Goal: Communication & Community: Answer question/provide support

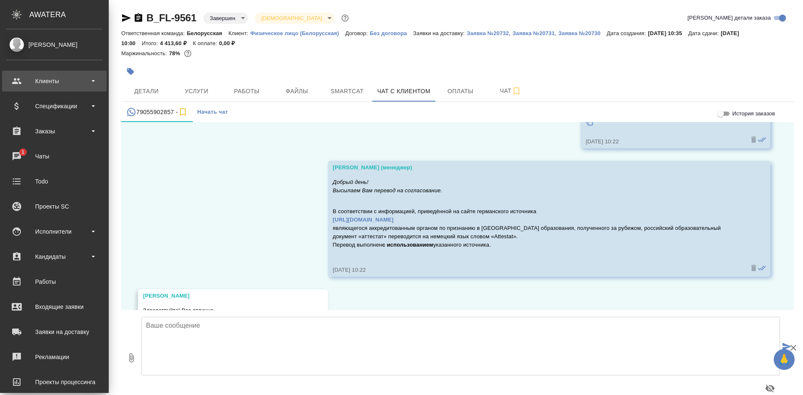
scroll to position [9353, 0]
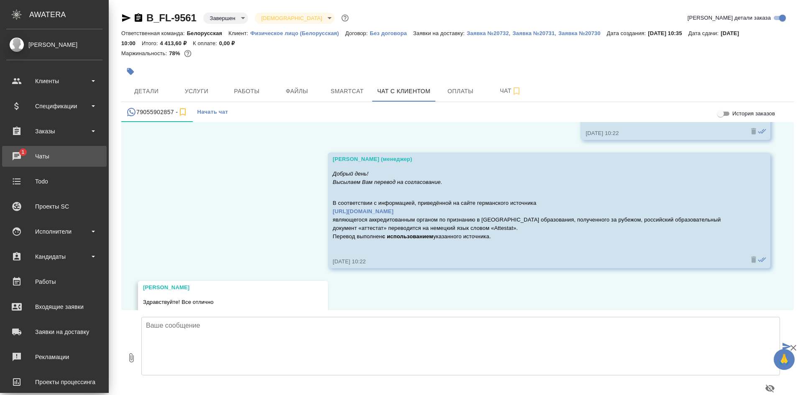
click at [34, 154] on div "Чаты" at bounding box center [54, 156] width 96 height 13
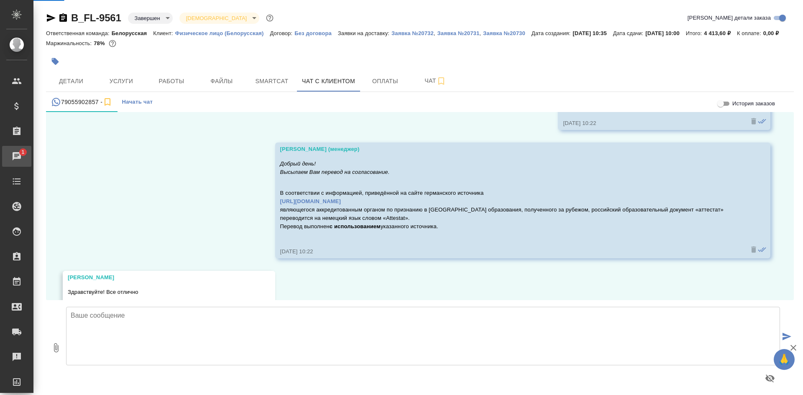
scroll to position [9345, 0]
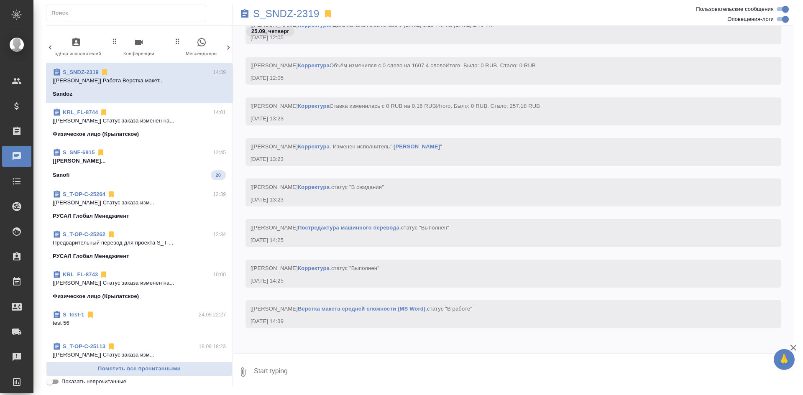
scroll to position [0, 395]
click at [189, 49] on span "0 Мессенджеры" at bounding box center [193, 47] width 56 height 20
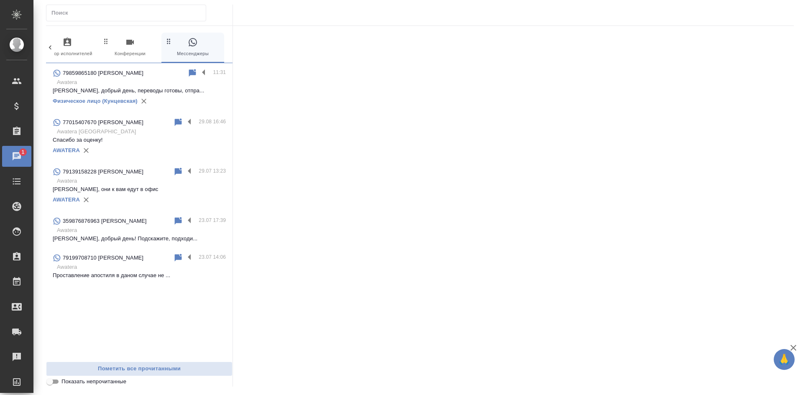
click at [113, 275] on p "Проставление апостиля в даном случае не ..." at bounding box center [139, 275] width 173 height 8
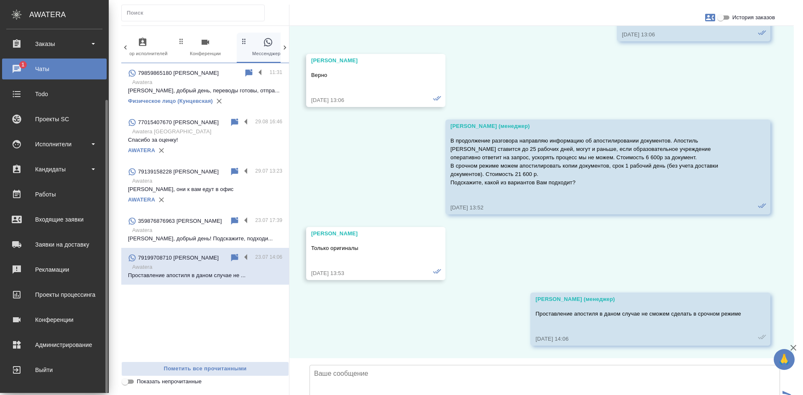
scroll to position [46, 0]
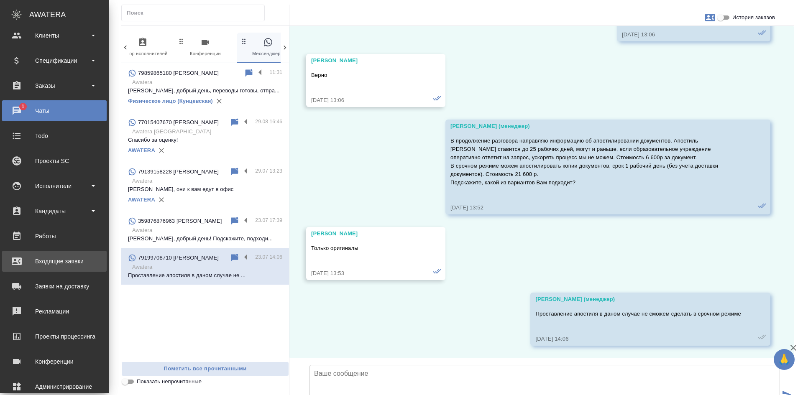
click at [60, 270] on link "Входящие заявки" at bounding box center [54, 261] width 105 height 21
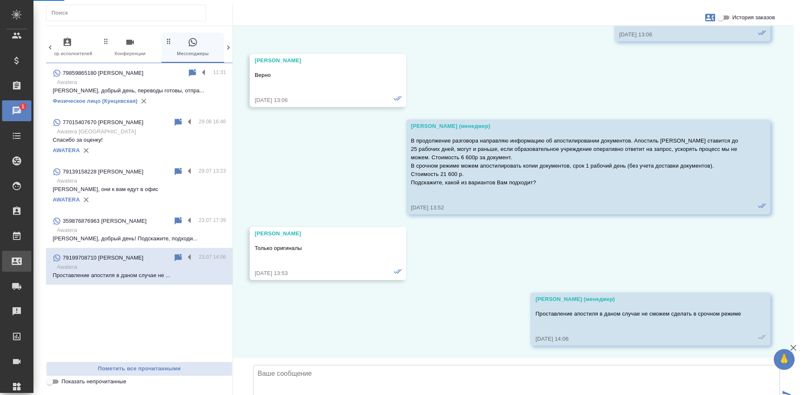
select select "RU"
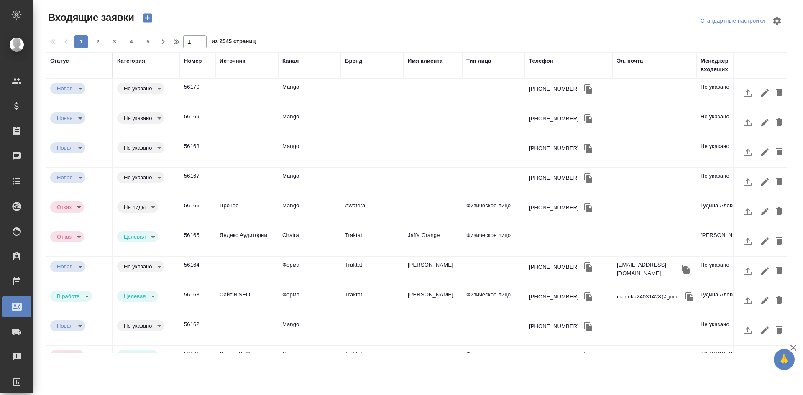
click at [429, 64] on div "Имя клиента" at bounding box center [425, 61] width 35 height 8
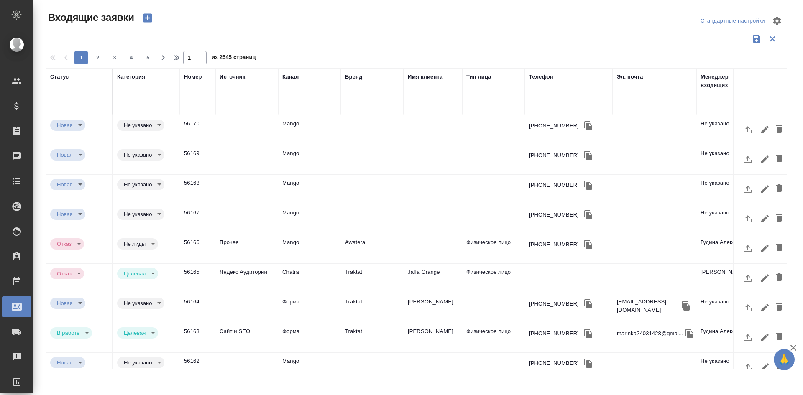
click at [425, 94] on input "text" at bounding box center [433, 99] width 50 height 10
type input "ы"
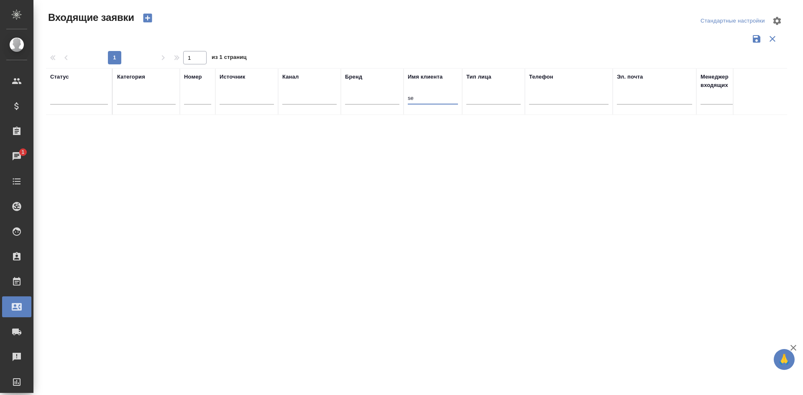
type input "s"
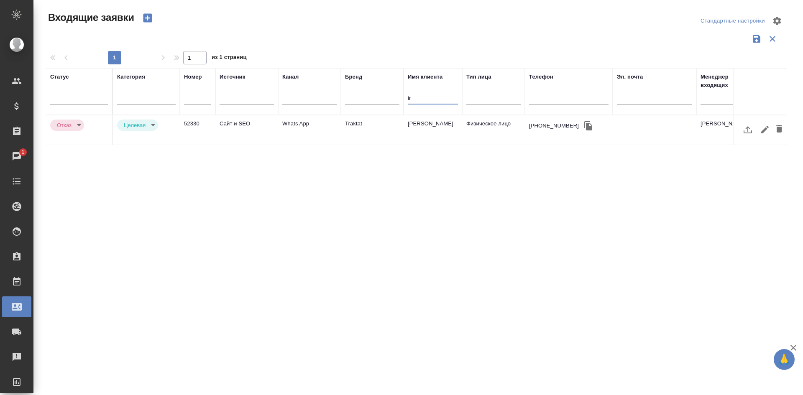
type input "i"
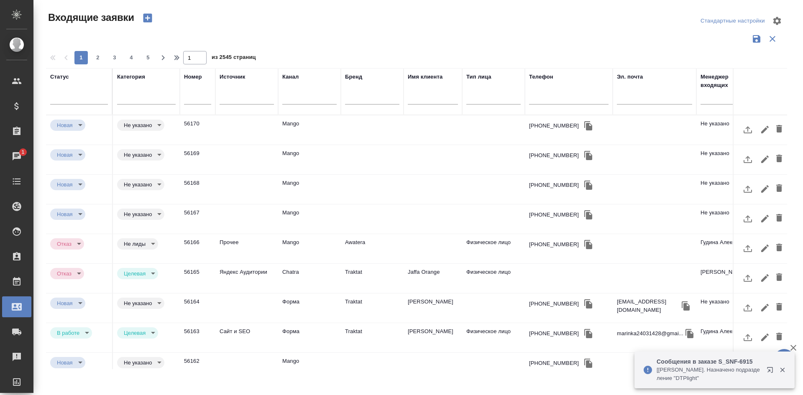
click at [695, 366] on p "[[PERSON_NAME]. Назначено подразделение "DTPlight"" at bounding box center [709, 374] width 105 height 17
click at [771, 370] on icon "button" at bounding box center [772, 372] width 10 height 10
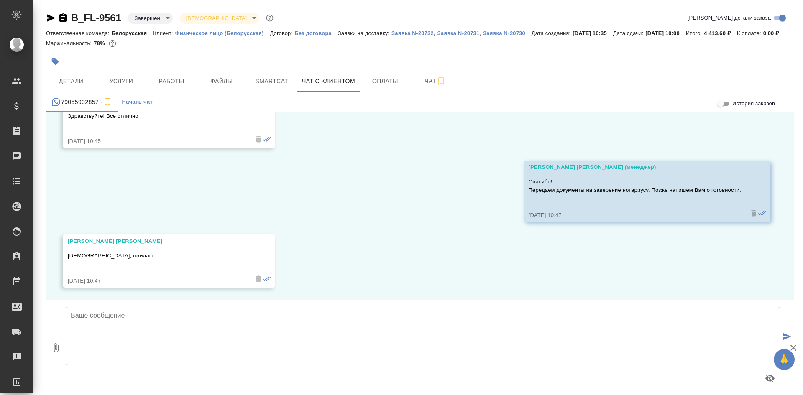
scroll to position [9512, 0]
click at [75, 107] on div "79055902857 -" at bounding box center [81, 102] width 61 height 10
click at [140, 107] on span "Начать чат" at bounding box center [137, 102] width 31 height 10
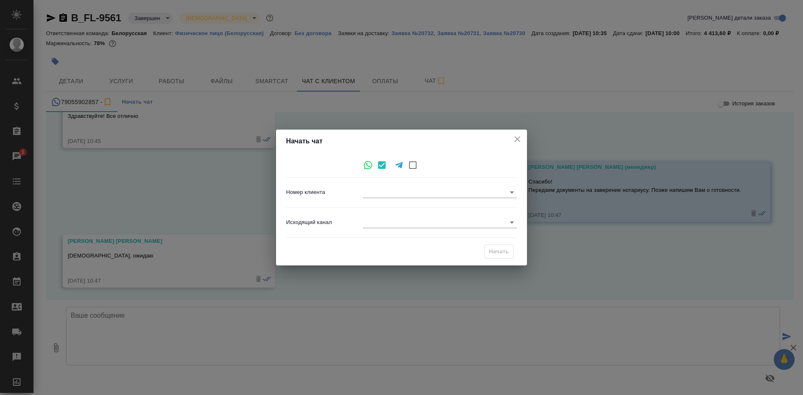
type input "+79055902857"
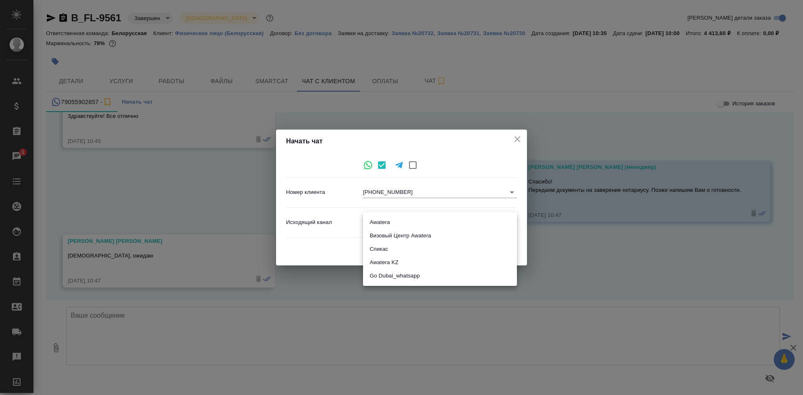
click at [483, 217] on body "🙏 .cls-1 fill:#fff; AWATERA Chepelev Mikhail Клиенты Спецификации Заказы 1 Чаты…" at bounding box center [401, 231] width 803 height 463
click at [494, 176] on div at bounding box center [401, 197] width 803 height 395
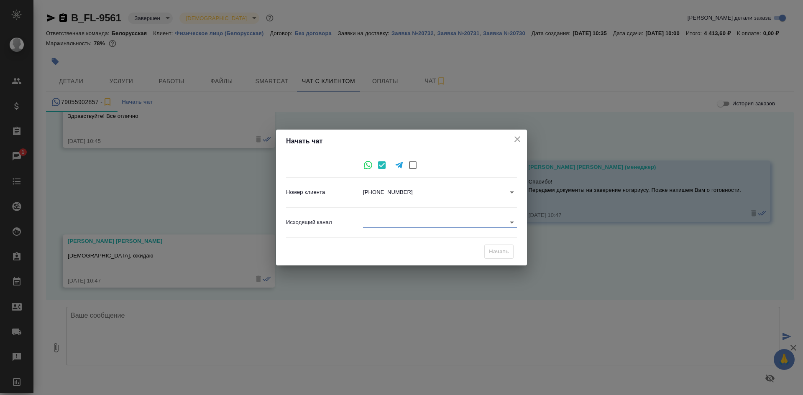
click at [519, 138] on icon "close" at bounding box center [517, 139] width 10 height 10
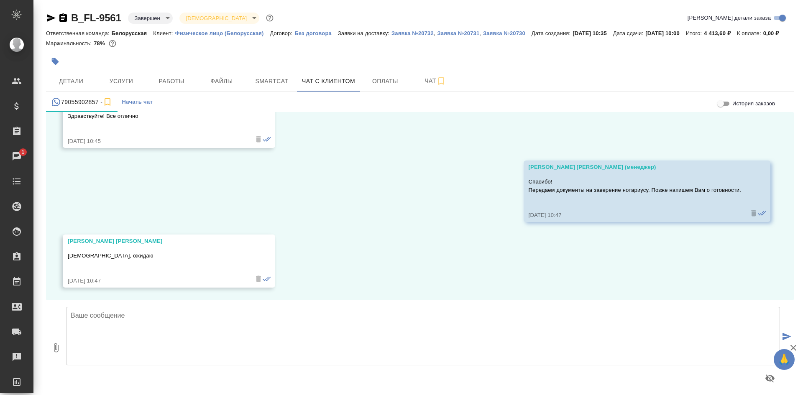
click at [300, 319] on textarea at bounding box center [423, 336] width 714 height 59
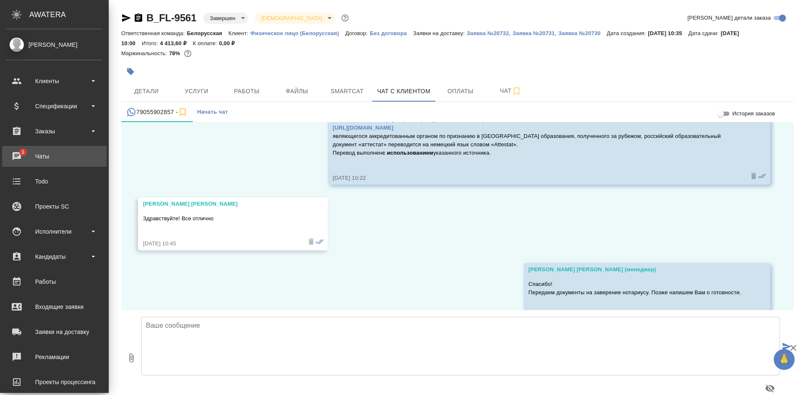
click at [31, 153] on div "Чаты" at bounding box center [54, 156] width 96 height 13
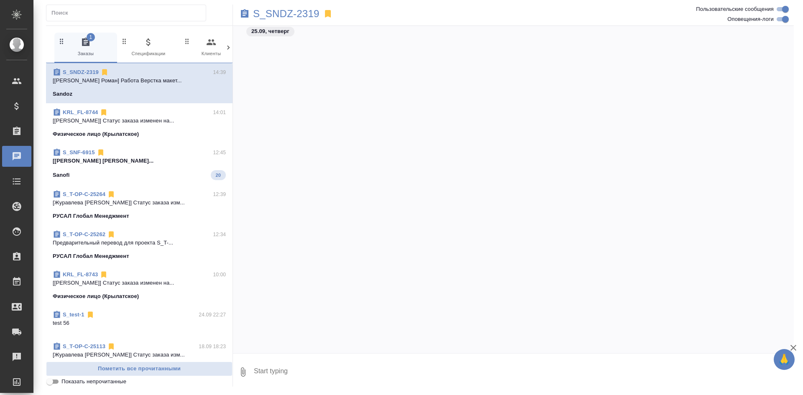
scroll to position [7731, 0]
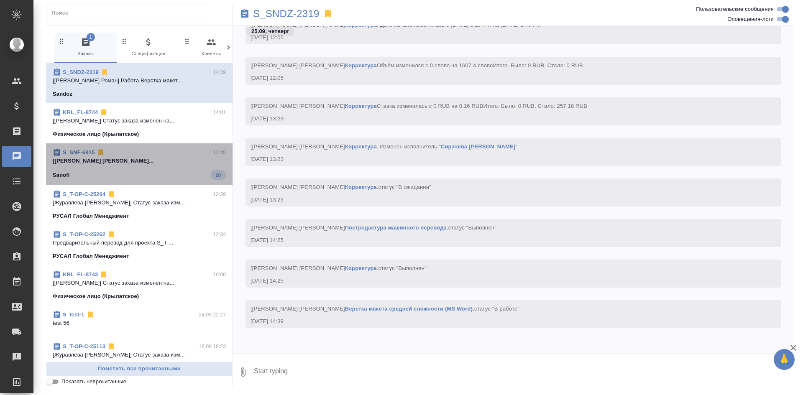
click at [159, 169] on span "S_SNF-6915 12:45 [Горшкова Валентина] Работа Постредактур... Sanofi 20" at bounding box center [139, 164] width 173 height 32
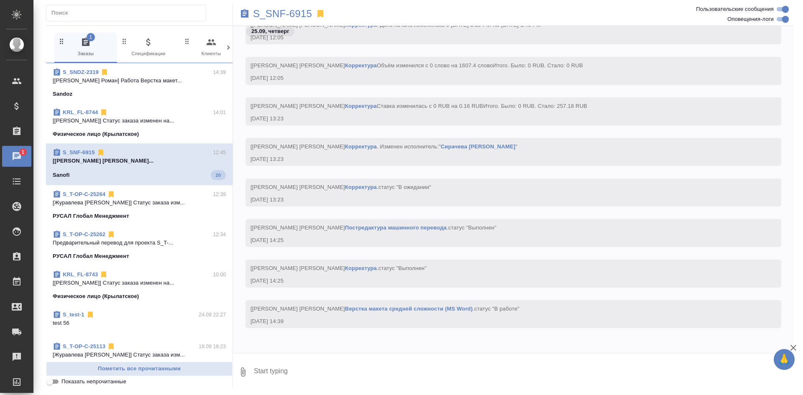
click at [139, 194] on div "S_T-OP-C-25264 12:39" at bounding box center [139, 194] width 173 height 8
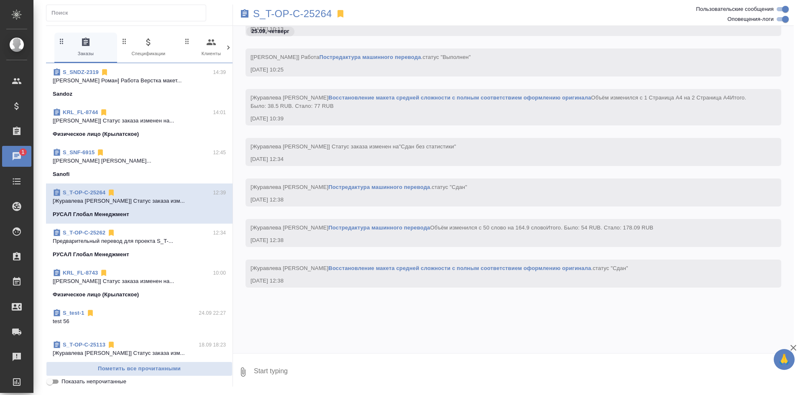
scroll to position [6510, 0]
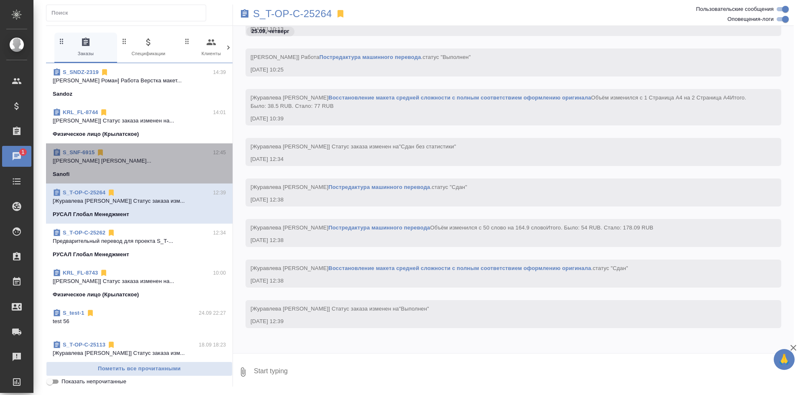
click at [141, 173] on div "Sanofi" at bounding box center [139, 174] width 173 height 8
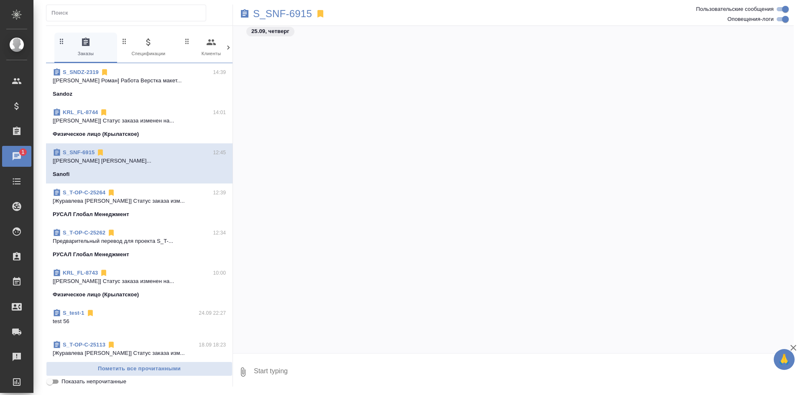
scroll to position [8293, 0]
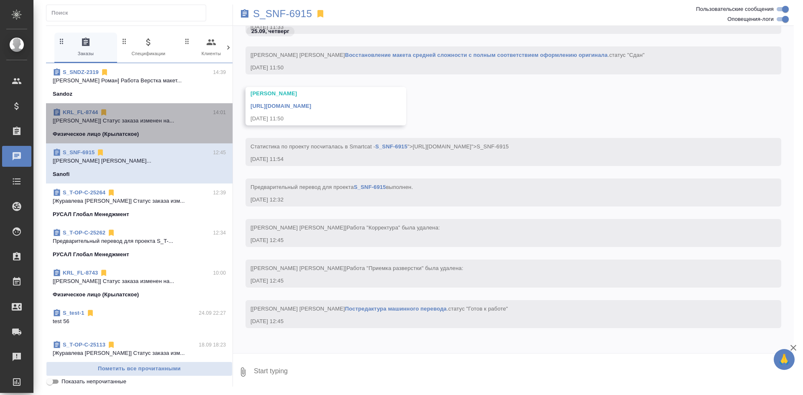
click at [162, 125] on span "KRL_FL-8744 14:01 [Касымов Тимур] Статус заказа изменен на... Физическое лицо (…" at bounding box center [139, 123] width 173 height 30
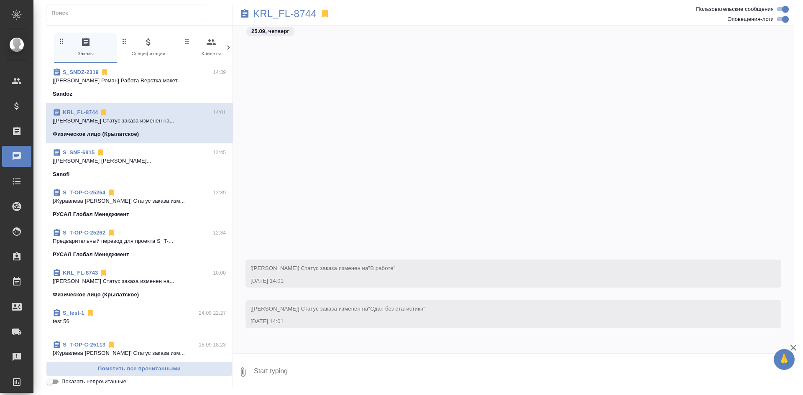
scroll to position [731, 0]
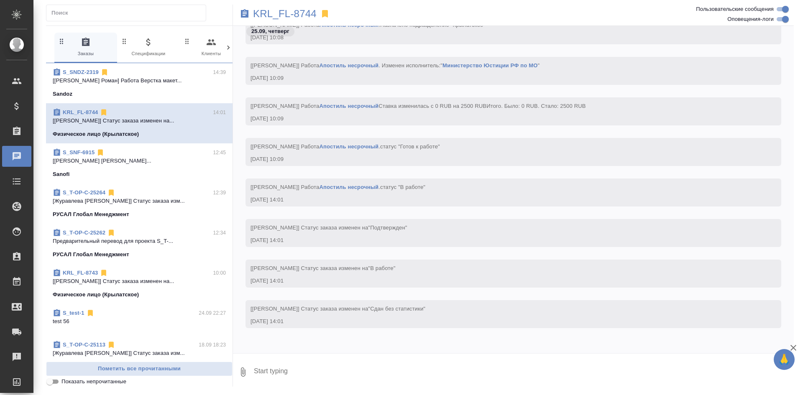
click at [139, 151] on div "S_SNF-6915 12:45" at bounding box center [139, 152] width 173 height 8
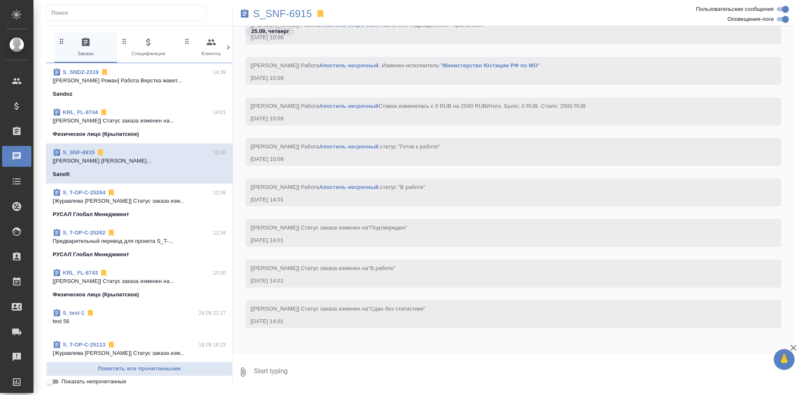
scroll to position [7933, 0]
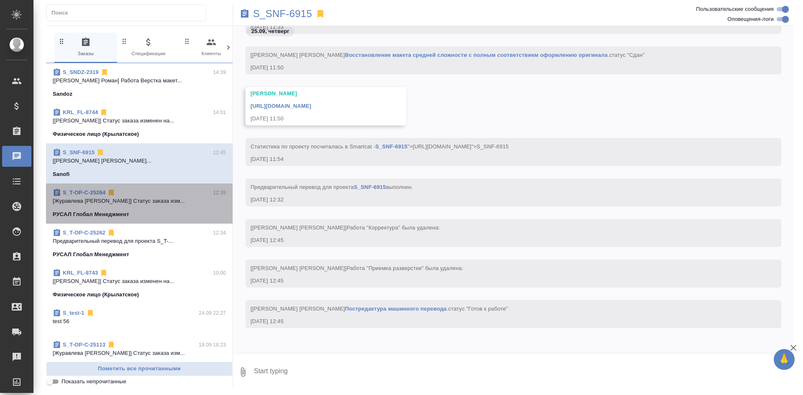
click at [176, 201] on p "[Журавлева Александра] Статус заказа изм..." at bounding box center [139, 201] width 173 height 8
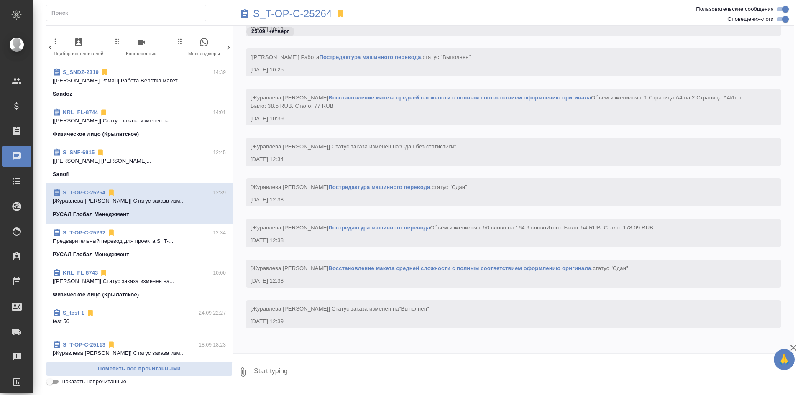
scroll to position [0, 395]
click at [197, 43] on icon "button" at bounding box center [193, 42] width 10 height 10
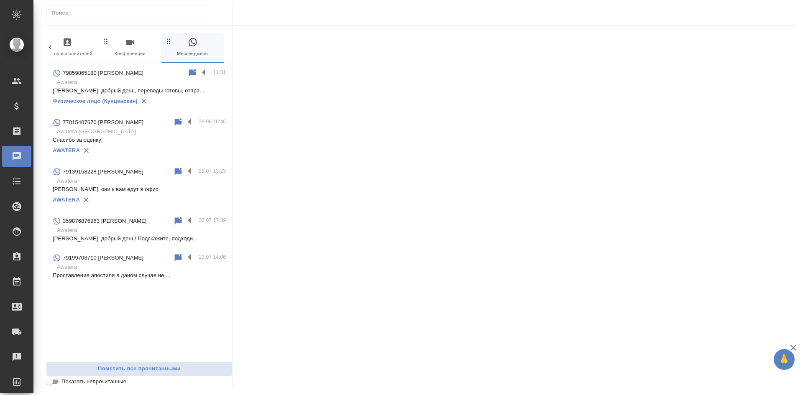
click at [159, 79] on p "Awatera" at bounding box center [141, 82] width 169 height 8
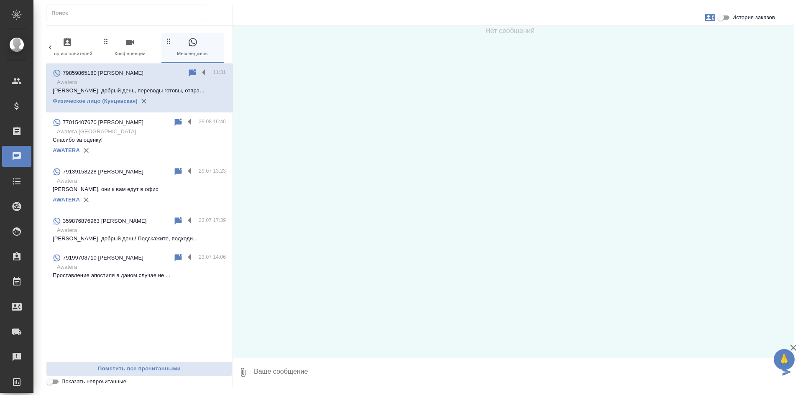
click at [127, 126] on div "77015407670 [PERSON_NAME]" at bounding box center [113, 123] width 120 height 10
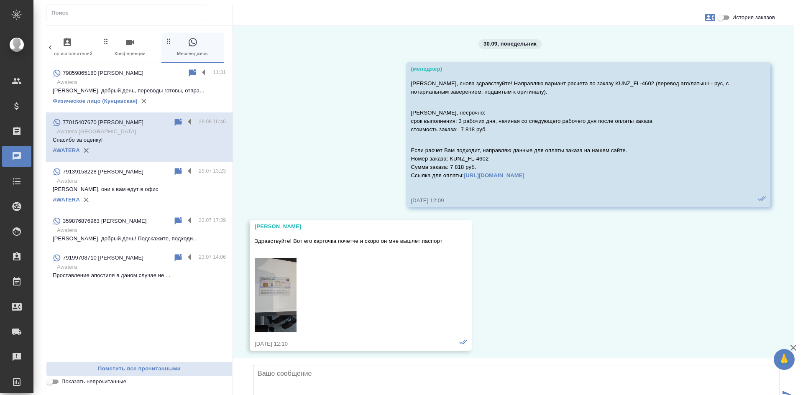
scroll to position [4086, 0]
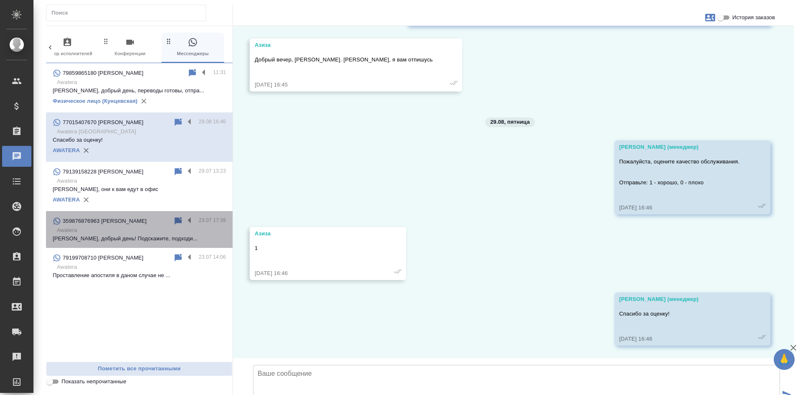
click at [128, 225] on div "359876876963 [PERSON_NAME]" at bounding box center [113, 221] width 120 height 10
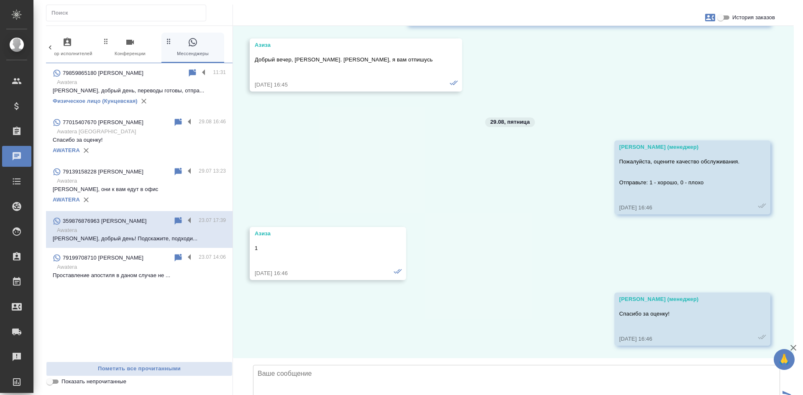
scroll to position [949, 0]
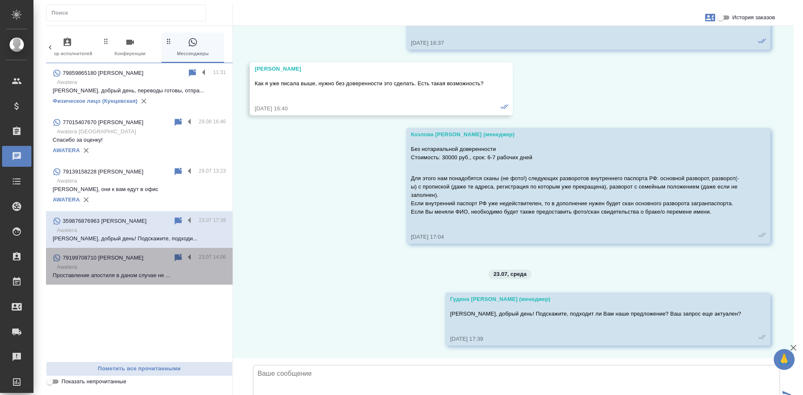
click at [123, 268] on p "Awatera" at bounding box center [141, 267] width 169 height 8
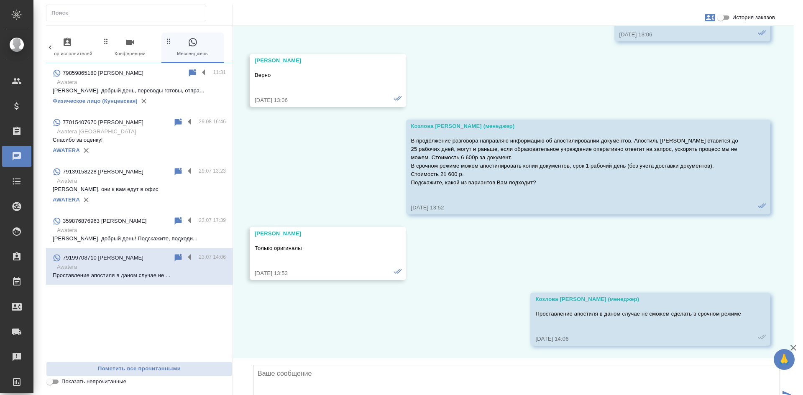
scroll to position [613, 0]
click at [17, 312] on div "Входящие заявки" at bounding box center [6, 307] width 21 height 13
select select "RU"
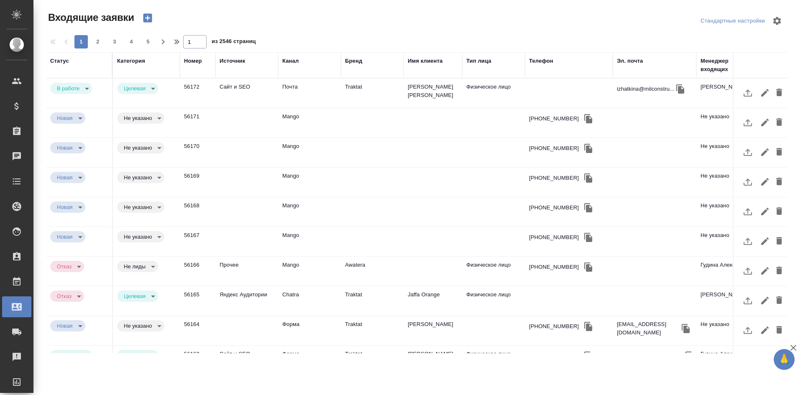
click at [536, 61] on div "Телефон" at bounding box center [541, 61] width 24 height 8
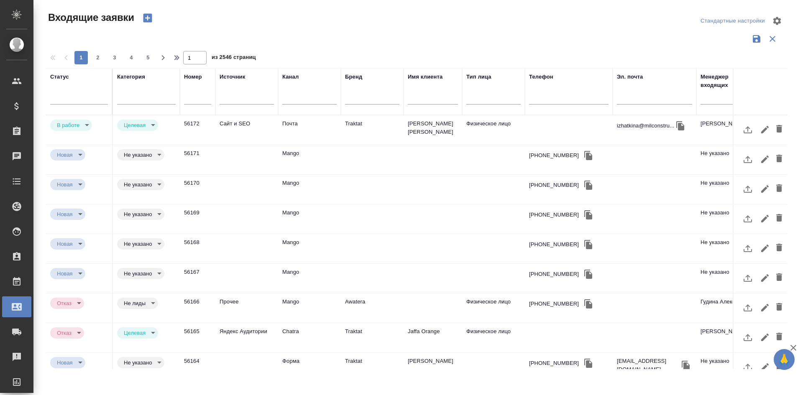
click at [544, 93] on div at bounding box center [568, 99] width 79 height 20
click at [545, 98] on input "text" at bounding box center [568, 99] width 79 height 10
paste input "79270697076"
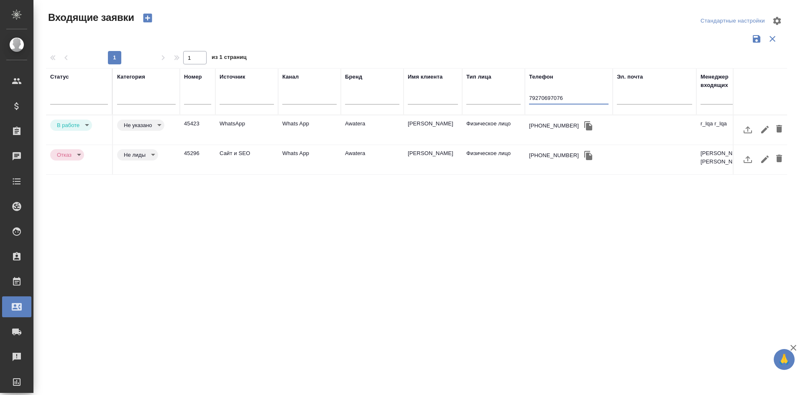
type input "79270697076"
click at [391, 135] on td "Awatera" at bounding box center [372, 129] width 63 height 29
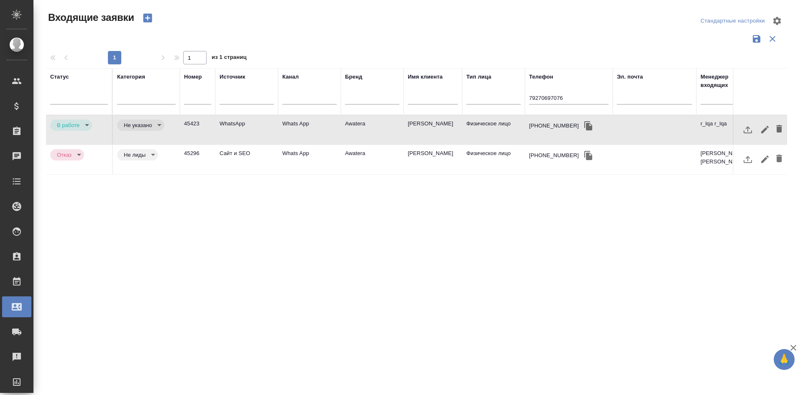
click at [391, 135] on td "Awatera" at bounding box center [372, 129] width 63 height 29
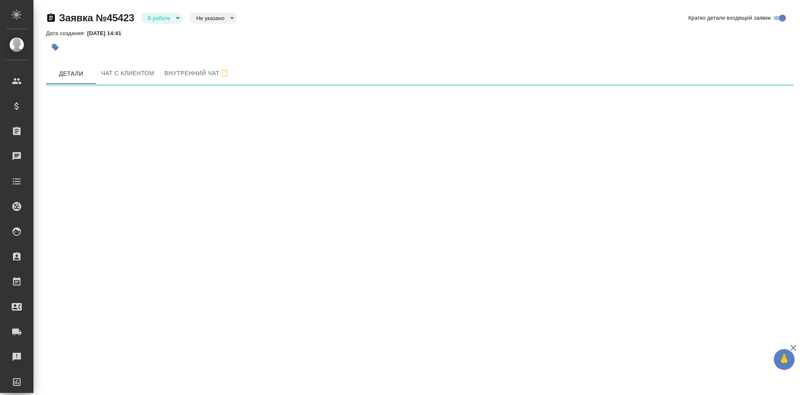
select select "RU"
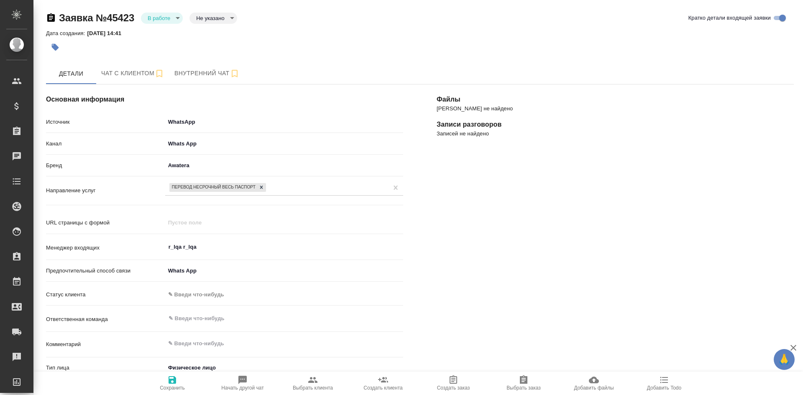
type textarea "x"
click at [111, 79] on button "Чат с клиентом" at bounding box center [132, 73] width 73 height 21
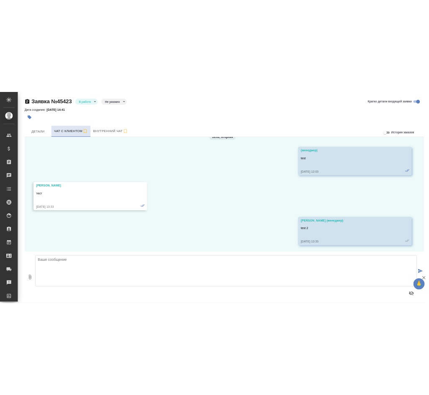
scroll to position [121, 0]
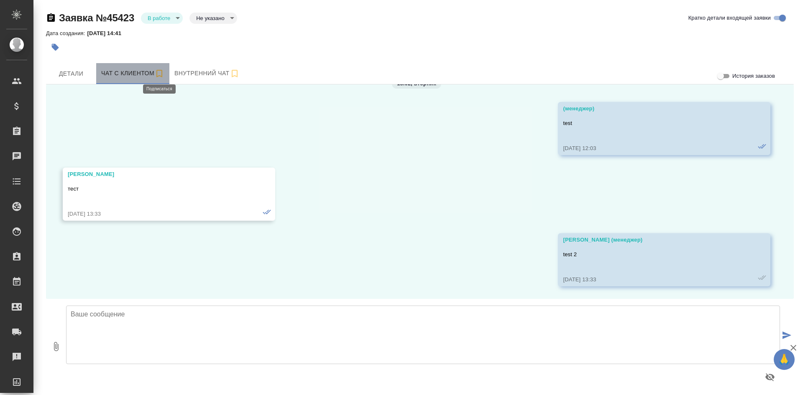
click at [161, 74] on icon "button" at bounding box center [159, 74] width 10 height 10
click at [409, 332] on textarea at bounding box center [423, 335] width 714 height 59
type textarea "е"
type textarea "проверка связи"
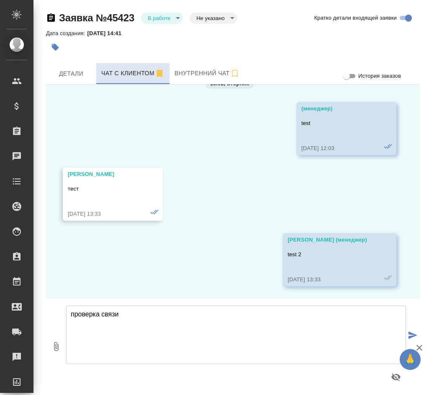
click at [416, 335] on icon "submit" at bounding box center [412, 336] width 9 height 8
click at [82, 78] on span "Детали" at bounding box center [71, 74] width 40 height 10
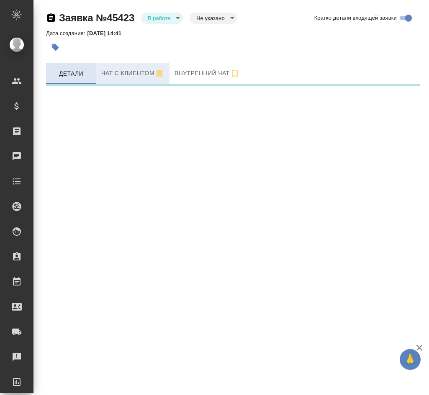
select select "RU"
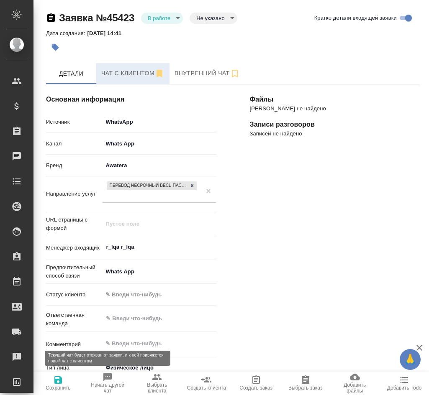
click at [109, 384] on span "Начать другой чат" at bounding box center [107, 388] width 39 height 12
type textarea "x"
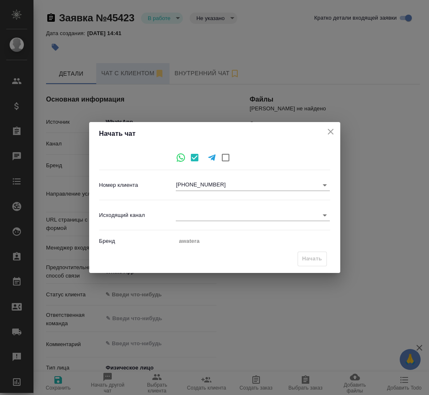
click at [232, 208] on div "Исходящий канал ​" at bounding box center [214, 215] width 231 height 23
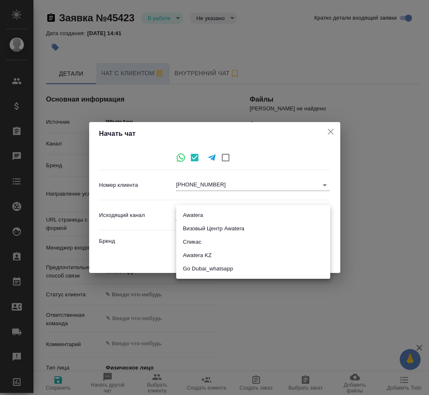
click at [235, 217] on body "🙏 .cls-1 fill:#fff; AWATERA Chepelev Mikhail Клиенты Спецификации Заказы 0 Чаты…" at bounding box center [214, 231] width 429 height 463
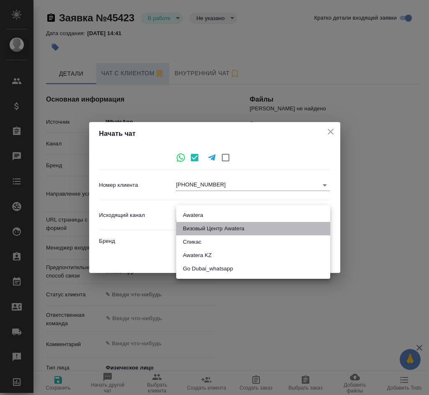
click at [242, 229] on li "Визовый Центр Awatera" at bounding box center [253, 228] width 154 height 13
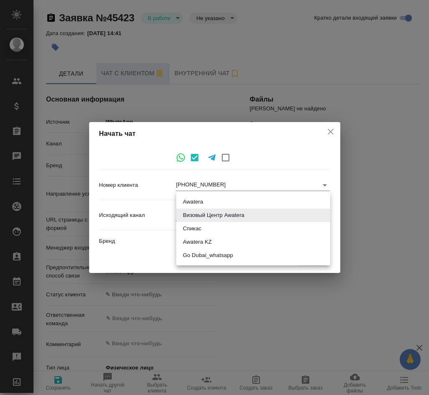
click at [270, 217] on body "🙏 .cls-1 fill:#fff; AWATERA Chepelev Mikhail Клиенты Спецификации Заказы 0 Чаты…" at bounding box center [214, 231] width 429 height 463
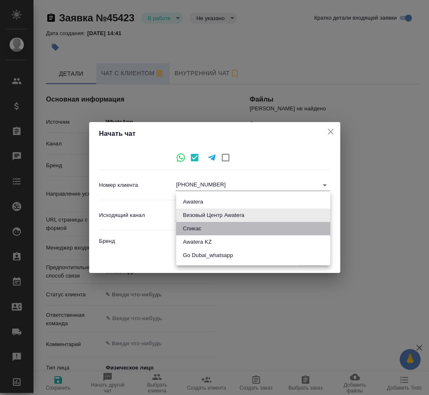
click at [233, 233] on li "Спикас" at bounding box center [253, 228] width 154 height 13
type input "5"
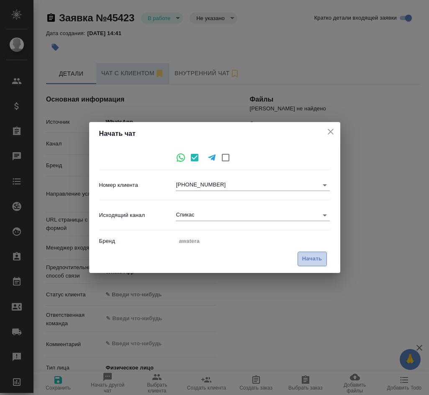
click at [311, 258] on span "Начать" at bounding box center [312, 259] width 20 height 10
type textarea "x"
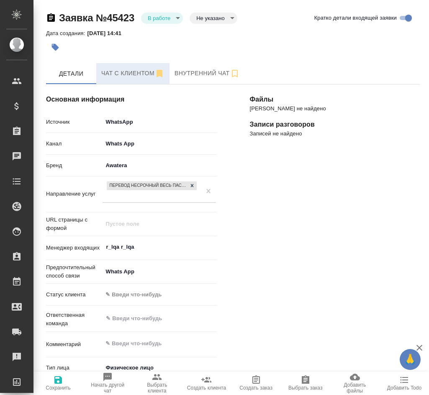
click at [136, 71] on span "Чат с клиентом" at bounding box center [132, 73] width 63 height 10
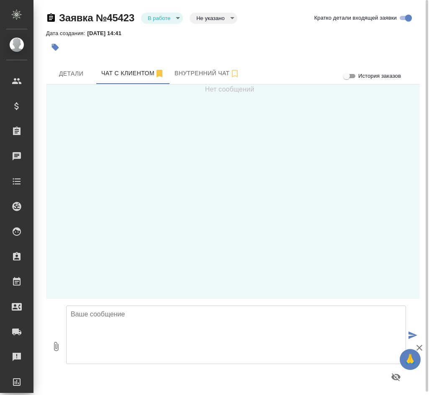
click at [249, 327] on textarea at bounding box center [236, 335] width 340 height 59
click at [175, 316] on textarea at bounding box center [236, 335] width 340 height 59
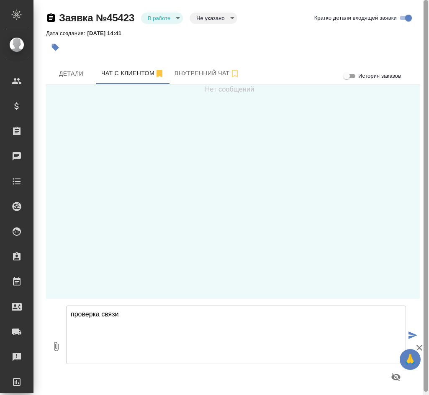
type textarea "проверка связи"
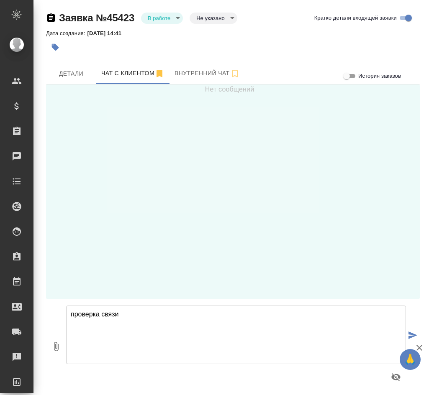
click at [412, 336] on icon "submit" at bounding box center [412, 336] width 9 height 8
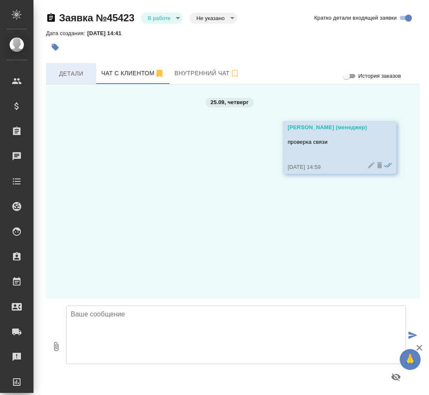
click at [61, 76] on span "Детали" at bounding box center [71, 74] width 40 height 10
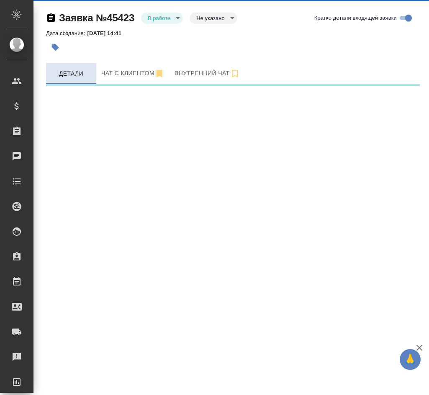
select select "RU"
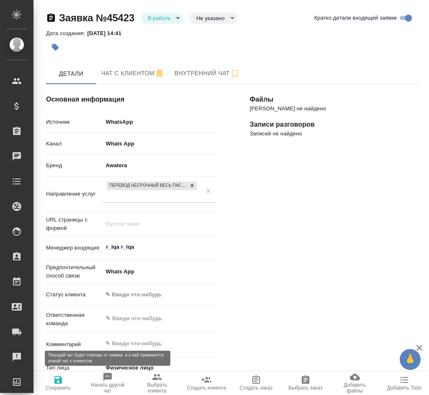
click at [119, 377] on span "Начать другой чат" at bounding box center [107, 383] width 39 height 22
type textarea "x"
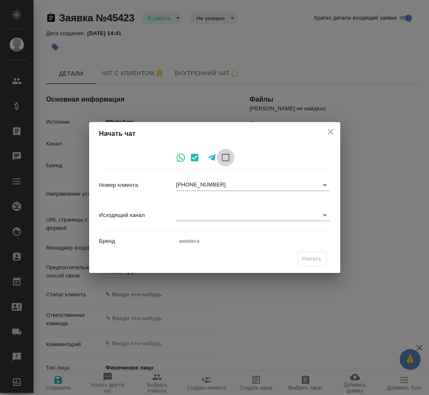
click at [228, 155] on input "checkbox" at bounding box center [226, 158] width 18 height 18
checkbox input "true"
checkbox input "false"
click at [228, 185] on body "🙏 .cls-1 fill:#fff; AWATERA Chepelev Mikhail Клиенты Спецификации Заказы 0 Чаты…" at bounding box center [214, 231] width 429 height 463
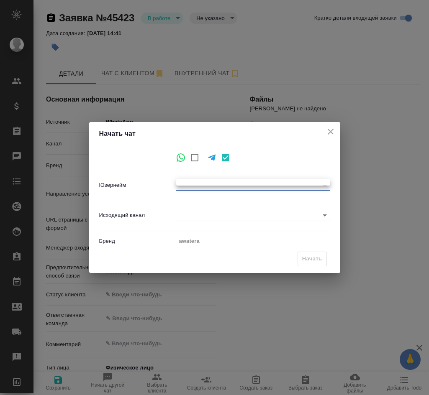
click at [358, 128] on div at bounding box center [214, 197] width 429 height 395
click at [329, 128] on icon "close" at bounding box center [330, 132] width 10 height 10
type textarea "x"
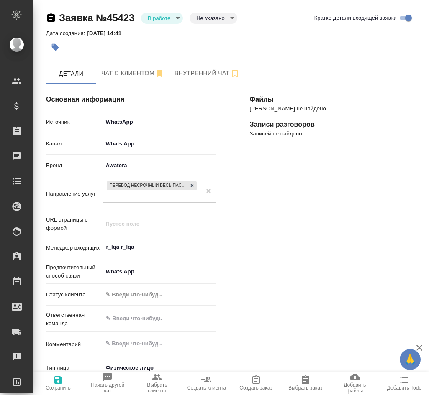
type textarea "x"
click at [116, 75] on span "Чат с клиентом" at bounding box center [132, 73] width 63 height 10
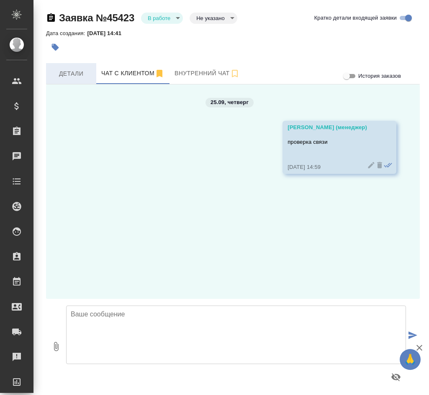
click at [79, 78] on span "Детали" at bounding box center [71, 74] width 40 height 10
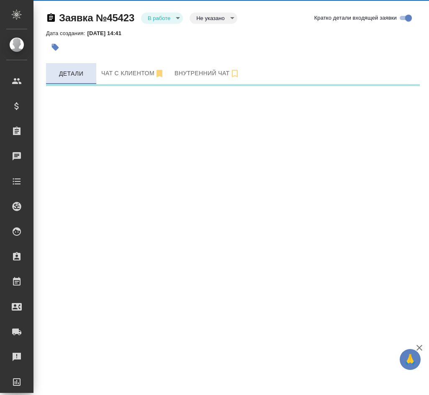
select select "RU"
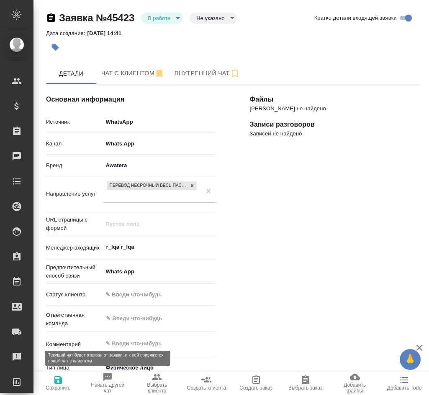
click at [107, 390] on span "Начать другой чат" at bounding box center [107, 388] width 39 height 12
type textarea "x"
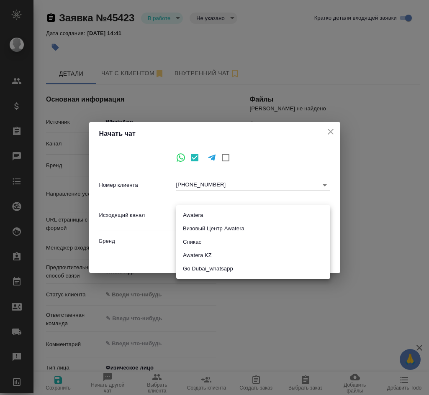
click at [209, 218] on body "🙏 .cls-1 fill:#fff; AWATERA Chepelev Mikhail Клиенты Спецификации Заказы 0 Чаты…" at bounding box center [214, 231] width 429 height 463
click at [209, 219] on li "Awatera" at bounding box center [253, 215] width 154 height 13
type input "2"
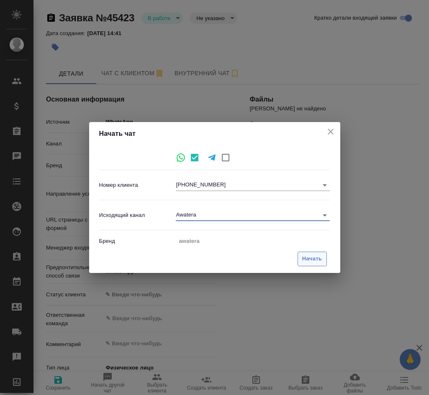
click at [305, 257] on span "Начать" at bounding box center [312, 259] width 20 height 10
type textarea "x"
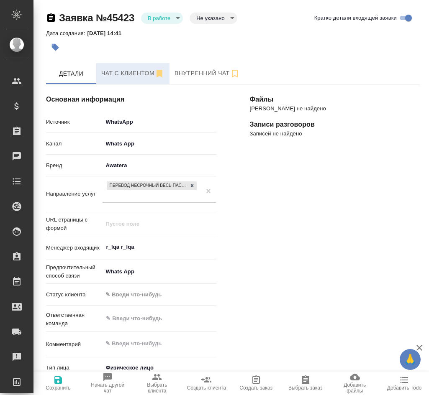
click at [125, 79] on button "Чат с клиентом" at bounding box center [132, 73] width 73 height 21
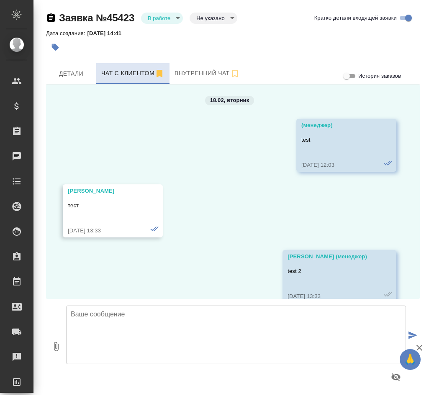
scroll to position [121, 0]
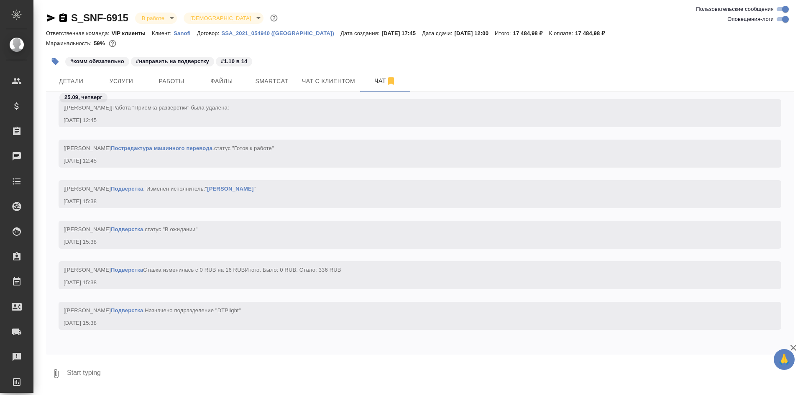
scroll to position [3699, 0]
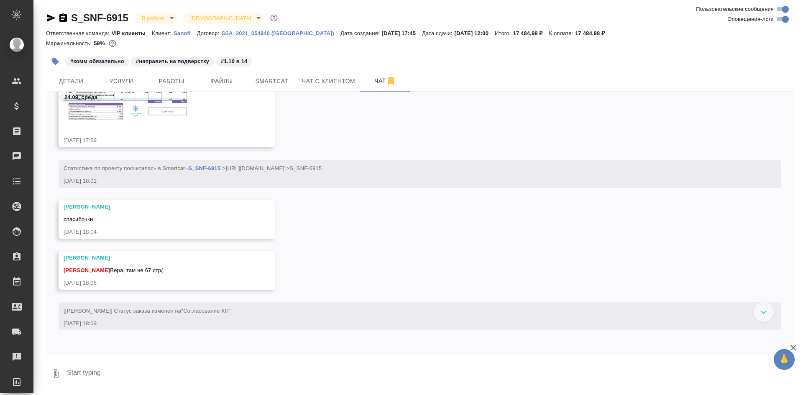
click at [765, 311] on div at bounding box center [764, 312] width 20 height 20
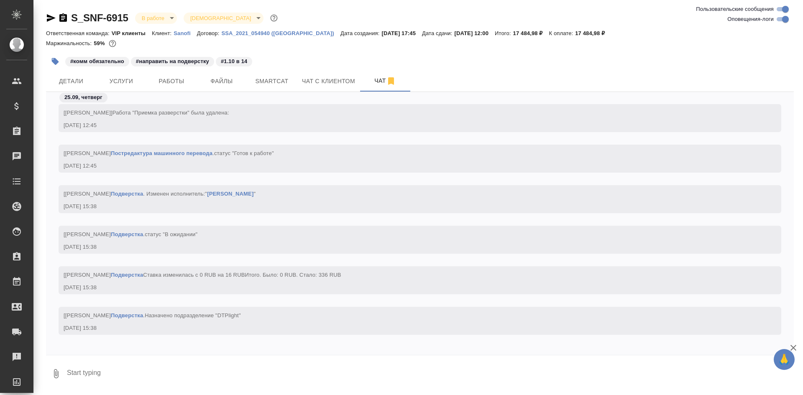
scroll to position [3698, 0]
